Goal: Communication & Community: Ask a question

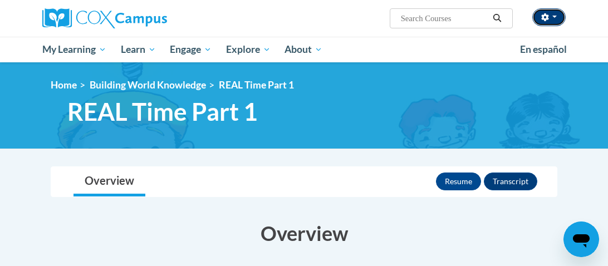
click at [550, 17] on button "button" at bounding box center [548, 17] width 33 height 18
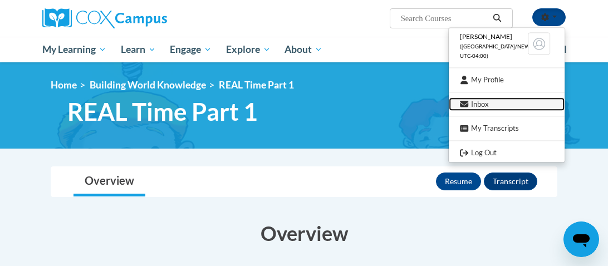
click at [488, 104] on link "Inbox" at bounding box center [507, 104] width 116 height 14
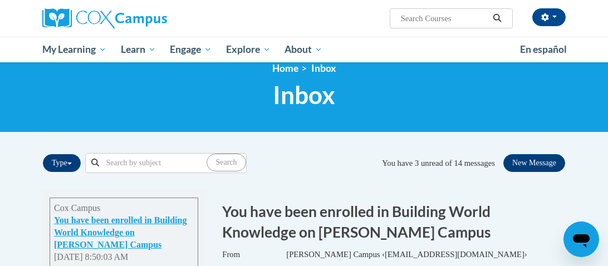
scroll to position [15, 0]
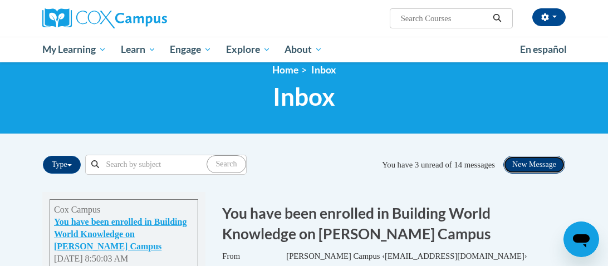
click at [527, 163] on button "New Message" at bounding box center [534, 165] width 62 height 18
select select
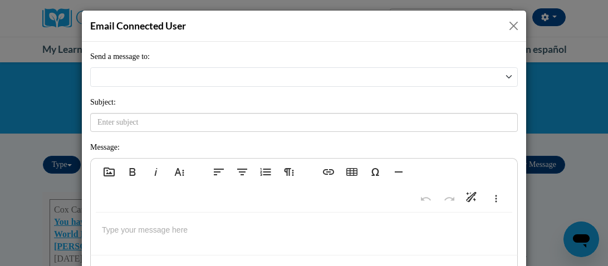
click at [508, 23] on button "Close" at bounding box center [514, 26] width 14 height 14
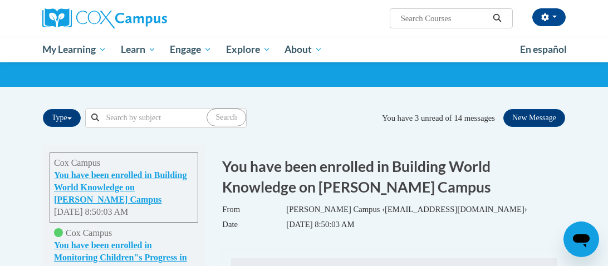
scroll to position [57, 0]
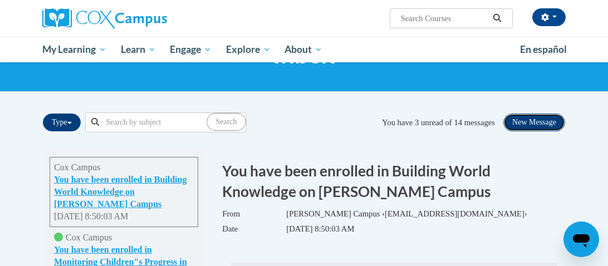
click at [514, 129] on button "New Message" at bounding box center [534, 123] width 62 height 18
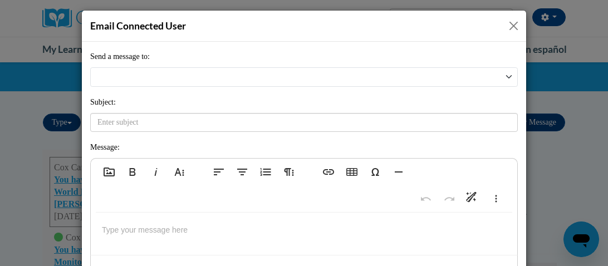
click at [517, 24] on button "Close" at bounding box center [514, 26] width 14 height 14
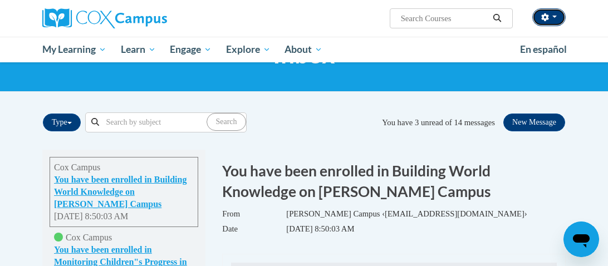
click at [542, 21] on button "button" at bounding box center [548, 17] width 33 height 18
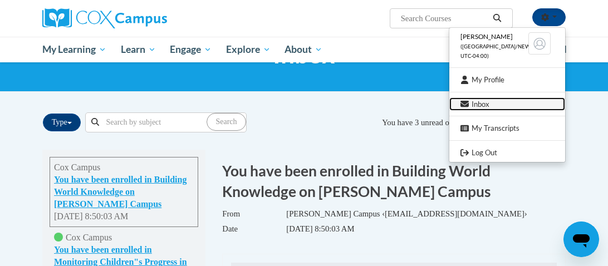
click at [502, 103] on link "Inbox" at bounding box center [507, 104] width 116 height 14
